Goal: Task Accomplishment & Management: Use online tool/utility

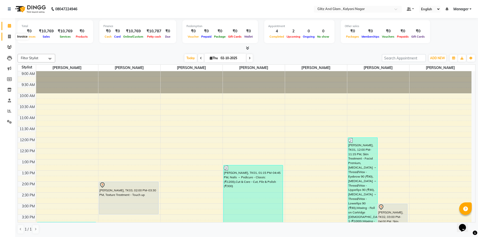
drag, startPoint x: 8, startPoint y: 35, endPoint x: 15, endPoint y: 38, distance: 7.1
click at [8, 35] on icon at bounding box center [9, 37] width 3 height 4
select select "service"
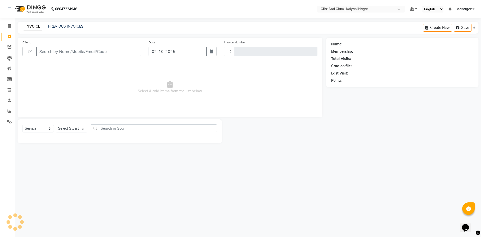
type input "0931"
select select "7347"
click at [52, 53] on input "Client" at bounding box center [88, 52] width 105 height 10
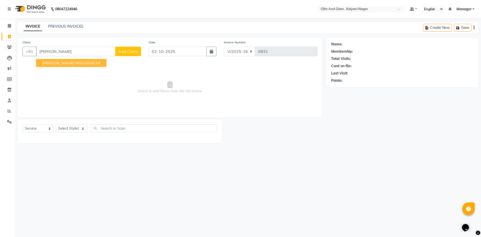
click at [53, 64] on button "[PERSON_NAME] 9552508516" at bounding box center [71, 63] width 70 height 8
type input "9552508516"
select select "1: Object"
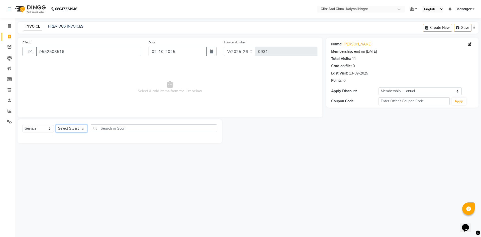
click at [72, 129] on select "Select Stylist [PERSON_NAME] [PERSON_NAME] [PERSON_NAME] [PERSON_NAME] [PERSON_…" at bounding box center [71, 129] width 31 height 8
select select "65895"
click at [56, 125] on select "Select Stylist [PERSON_NAME] [PERSON_NAME] [PERSON_NAME] [PERSON_NAME] [PERSON_…" at bounding box center [71, 129] width 31 height 8
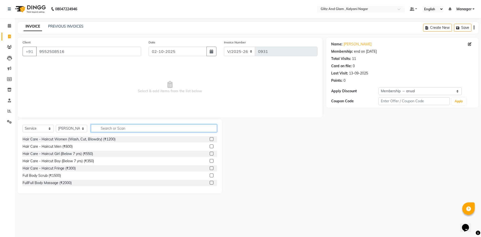
click at [121, 130] on input "text" at bounding box center [154, 128] width 126 height 8
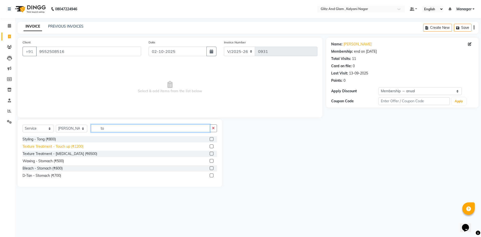
type input "to"
click at [80, 146] on div "Texture Treatment - Touch up (₹1200)" at bounding box center [53, 146] width 61 height 5
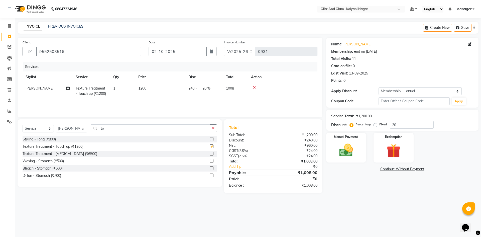
checkbox input "false"
click at [81, 128] on select "Select Stylist [PERSON_NAME] [PERSON_NAME] [PERSON_NAME] [PERSON_NAME] [PERSON_…" at bounding box center [71, 129] width 31 height 8
select select "65933"
click at [56, 125] on select "Select Stylist [PERSON_NAME] [PERSON_NAME] [PERSON_NAME] [PERSON_NAME] [PERSON_…" at bounding box center [71, 129] width 31 height 8
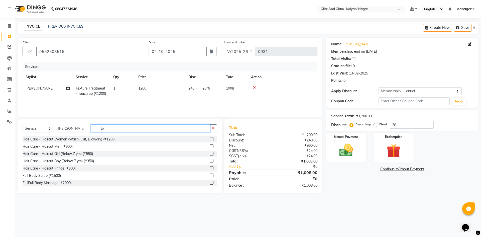
click at [108, 127] on input "to" at bounding box center [150, 128] width 119 height 8
type input "t"
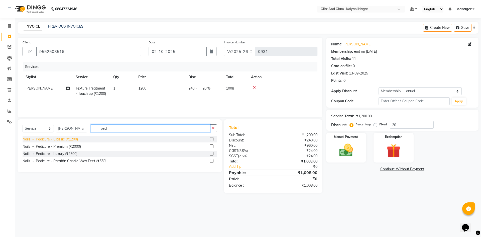
type input "ped"
click at [59, 140] on div "Nails → Pedicure - Classic (₹1200)" at bounding box center [50, 139] width 55 height 5
checkbox input "false"
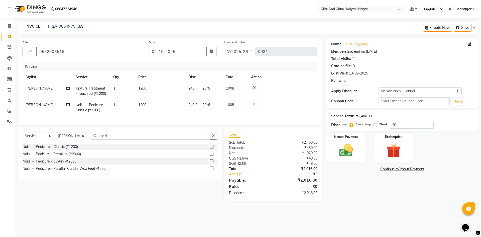
click at [37, 107] on span "[PERSON_NAME]" at bounding box center [40, 105] width 28 height 5
select select "65933"
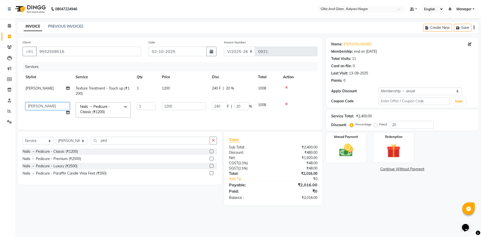
click at [41, 106] on select "[PERSON_NAME] [PERSON_NAME] [PERSON_NAME] [PERSON_NAME] [PERSON_NAME] Manager […" at bounding box center [48, 106] width 44 height 8
select select "65896"
click at [69, 145] on select "Select Stylist [PERSON_NAME] [PERSON_NAME] [PERSON_NAME] [PERSON_NAME] [PERSON_…" at bounding box center [71, 141] width 31 height 8
select select "65896"
click at [56, 141] on select "Select Stylist [PERSON_NAME] [PERSON_NAME] [PERSON_NAME] [PERSON_NAME] [PERSON_…" at bounding box center [71, 141] width 31 height 8
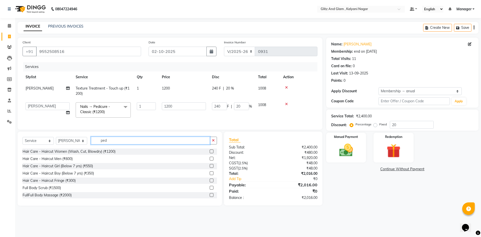
drag, startPoint x: 114, startPoint y: 145, endPoint x: 95, endPoint y: 151, distance: 19.9
click at [95, 148] on div "Select Service Product Membership Package Voucher Prepaid Gift Card Select Styl…" at bounding box center [120, 143] width 195 height 12
type input "p"
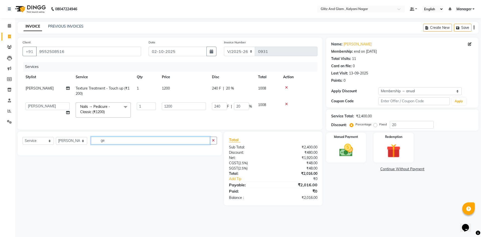
type input "g"
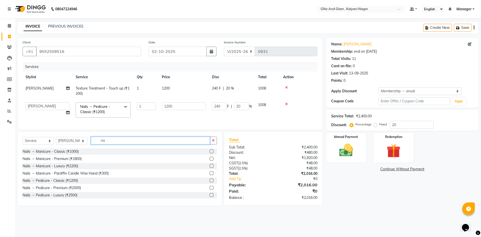
type input "n"
type input "cut"
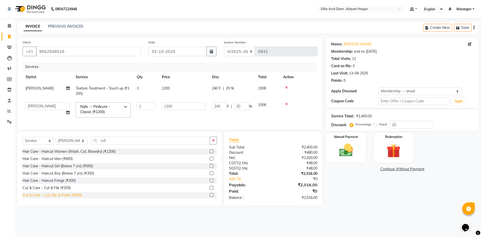
click at [75, 197] on div "Cut & Care - Cut, File & Polish (₹300)" at bounding box center [52, 195] width 59 height 5
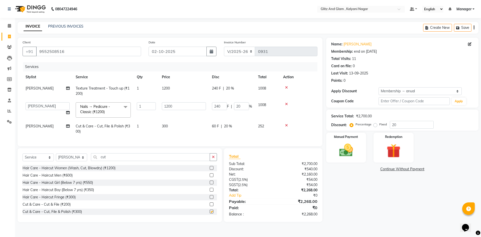
checkbox input "false"
click at [186, 124] on td "300" at bounding box center [184, 129] width 50 height 17
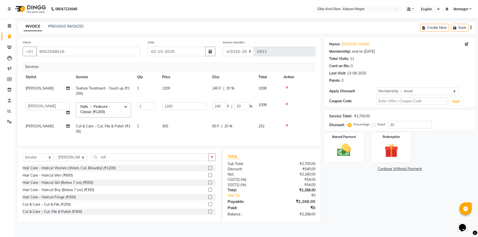
select select "65896"
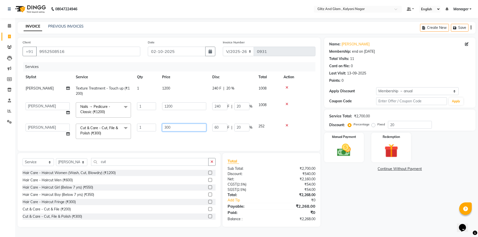
drag, startPoint x: 194, startPoint y: 128, endPoint x: 123, endPoint y: 120, distance: 70.9
click at [123, 120] on tbody "[PERSON_NAME] Texture Treatment - Touch up (₹1200) 1 1200 240 F | 20 % 1008 [PE…" at bounding box center [169, 112] width 293 height 59
type input "500"
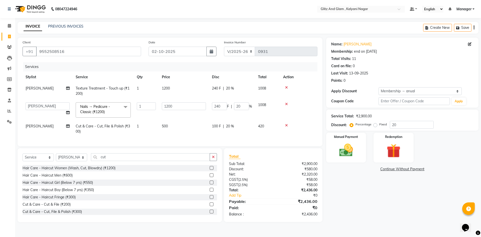
click at [387, 191] on div "Name: [PERSON_NAME] Membership: end on [DATE] Total Visits: 11 Card on file: 0 …" at bounding box center [404, 130] width 156 height 185
